Goal: Transaction & Acquisition: Purchase product/service

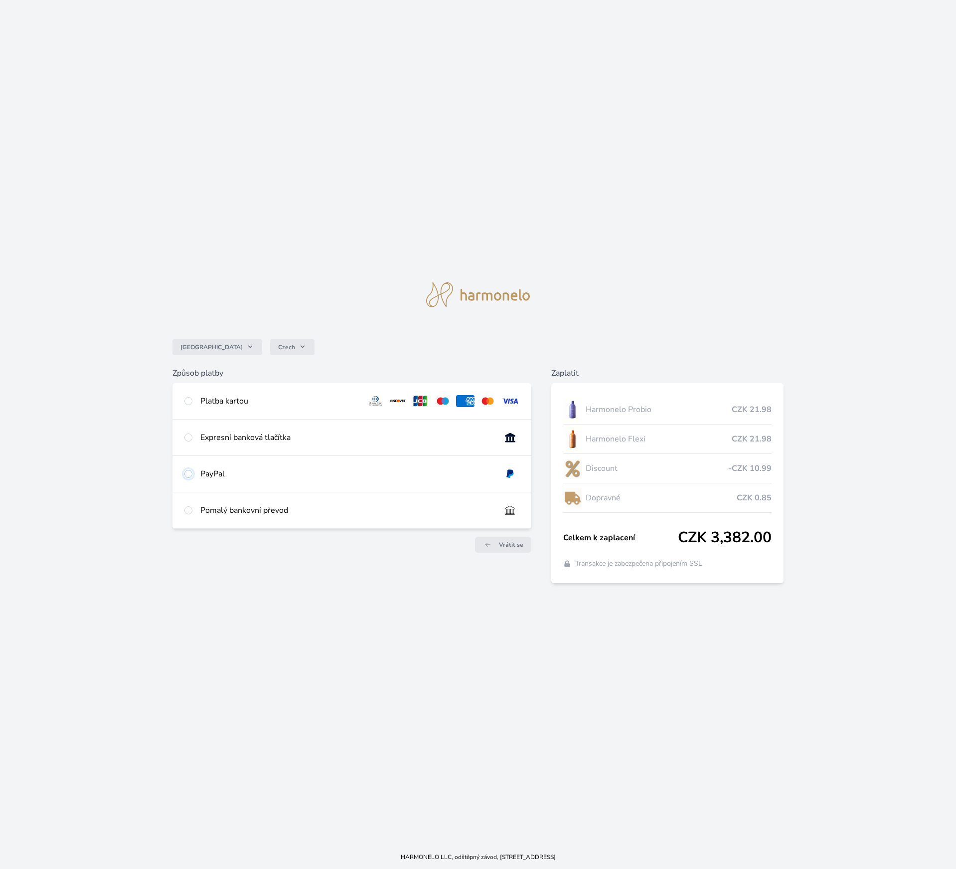
click at [188, 473] on input "radio" at bounding box center [189, 474] width 8 height 8
radio input "true"
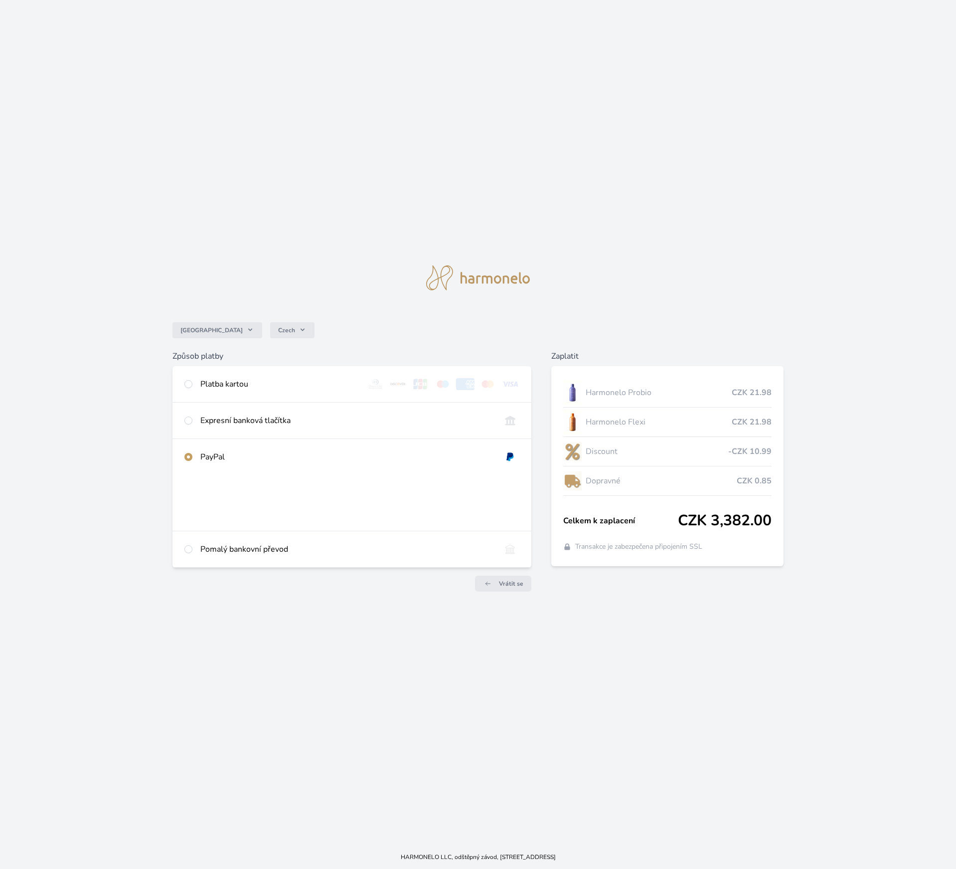
click at [184, 382] on div "Platba kartou" at bounding box center [352, 384] width 359 height 36
radio input "true"
radio input "false"
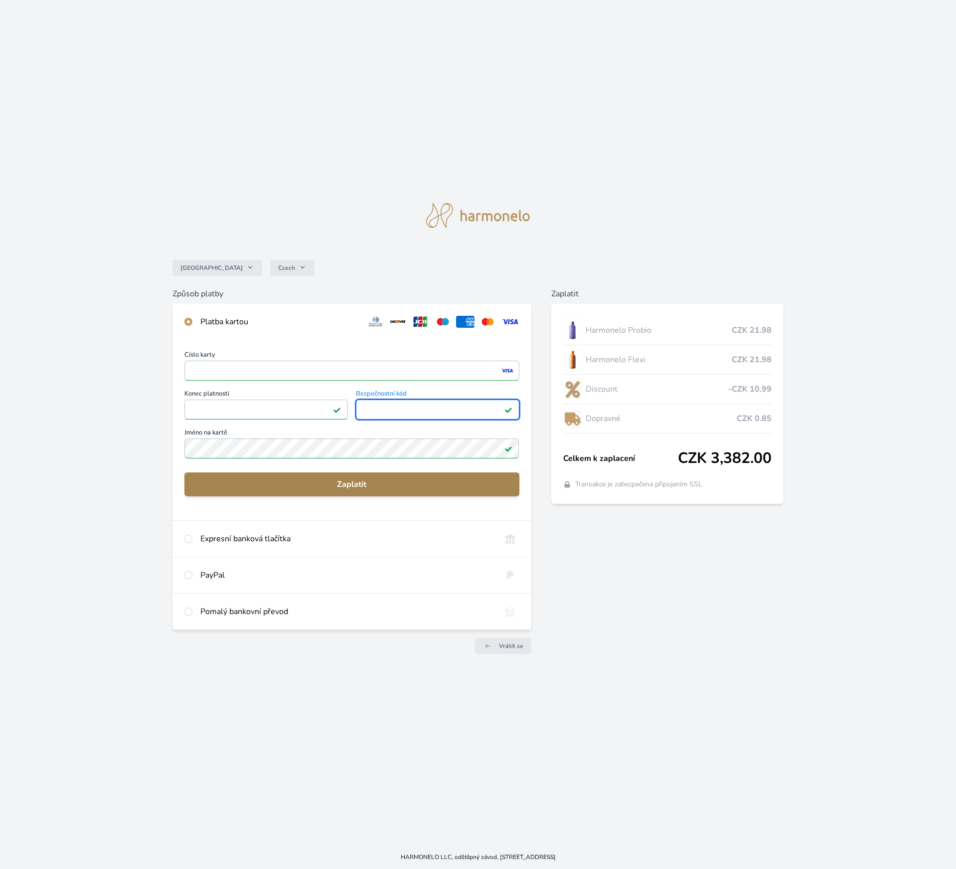
click at [388, 481] on span "Zaplatit" at bounding box center [351, 484] width 319 height 12
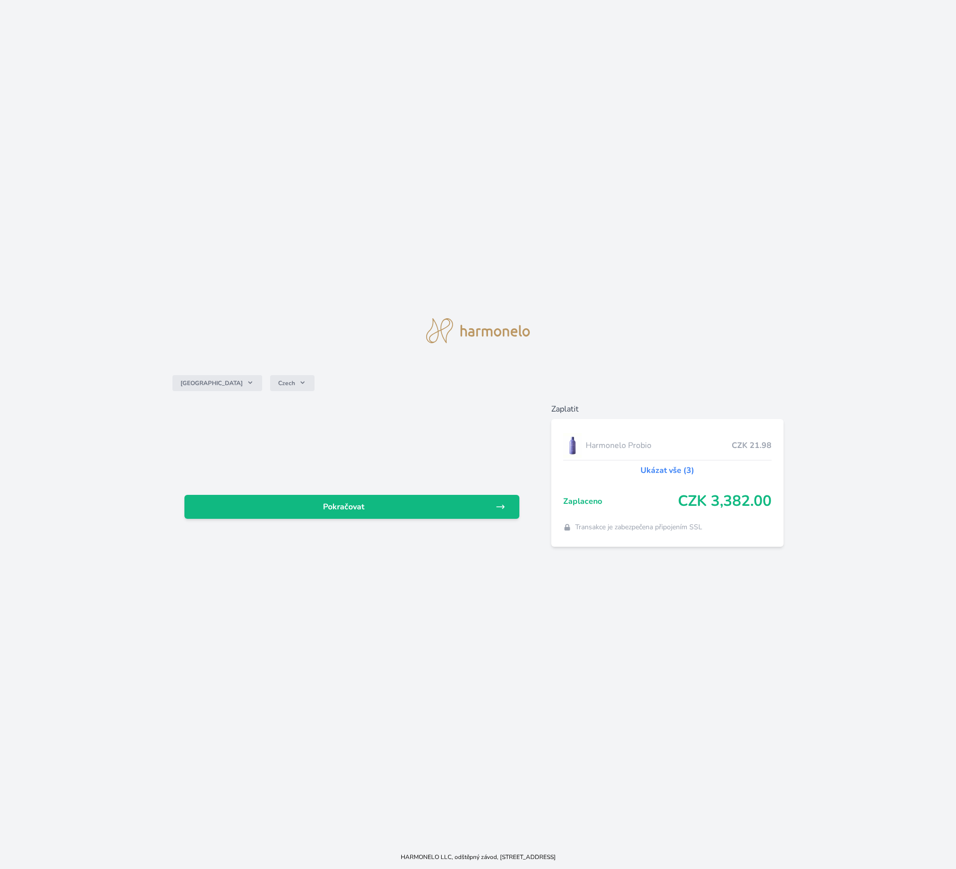
click at [676, 470] on link "Ukázat vše (3)" at bounding box center [668, 470] width 54 height 12
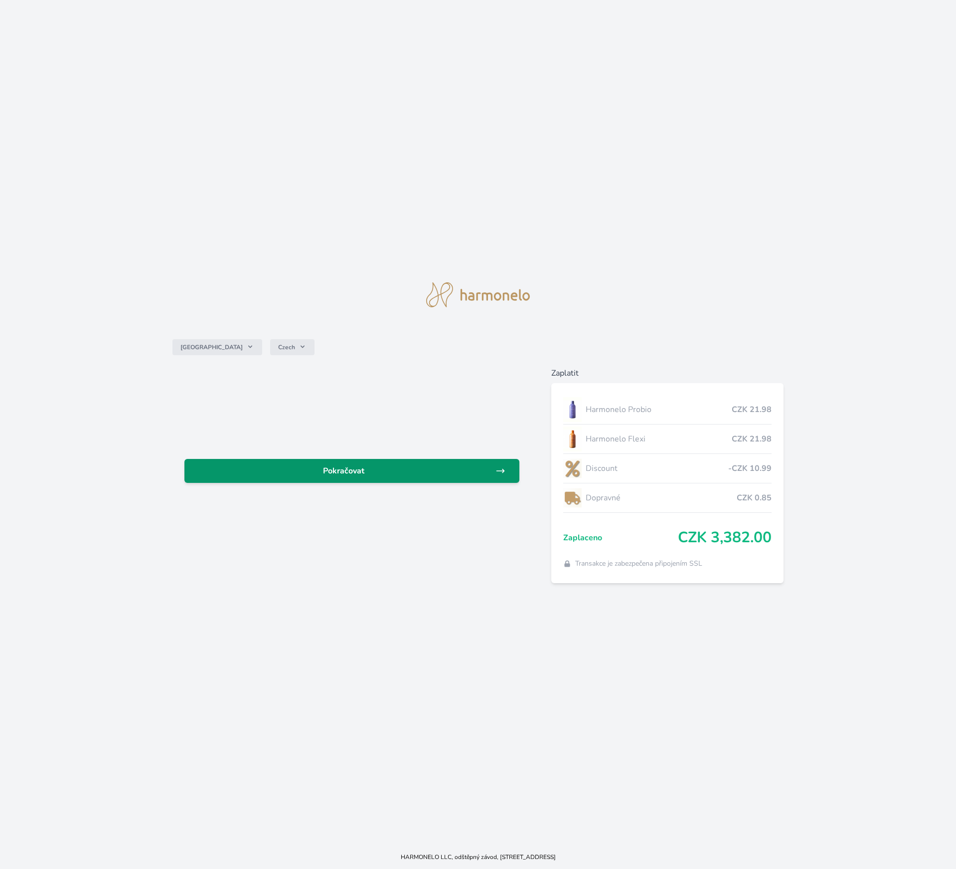
click at [377, 472] on span "Pokračovat" at bounding box center [343, 471] width 303 height 12
